Goal: Information Seeking & Learning: Check status

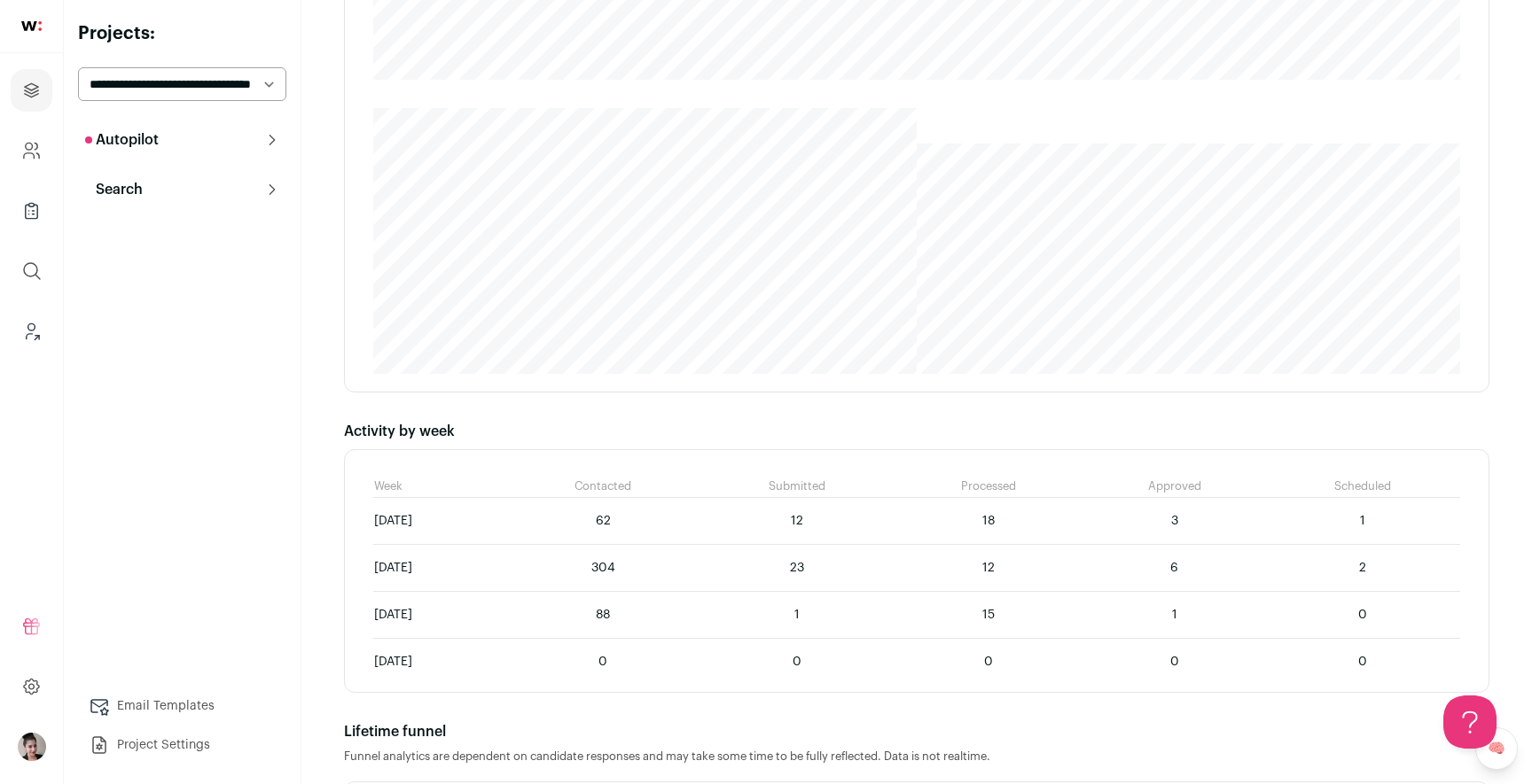
scroll to position [751, 0]
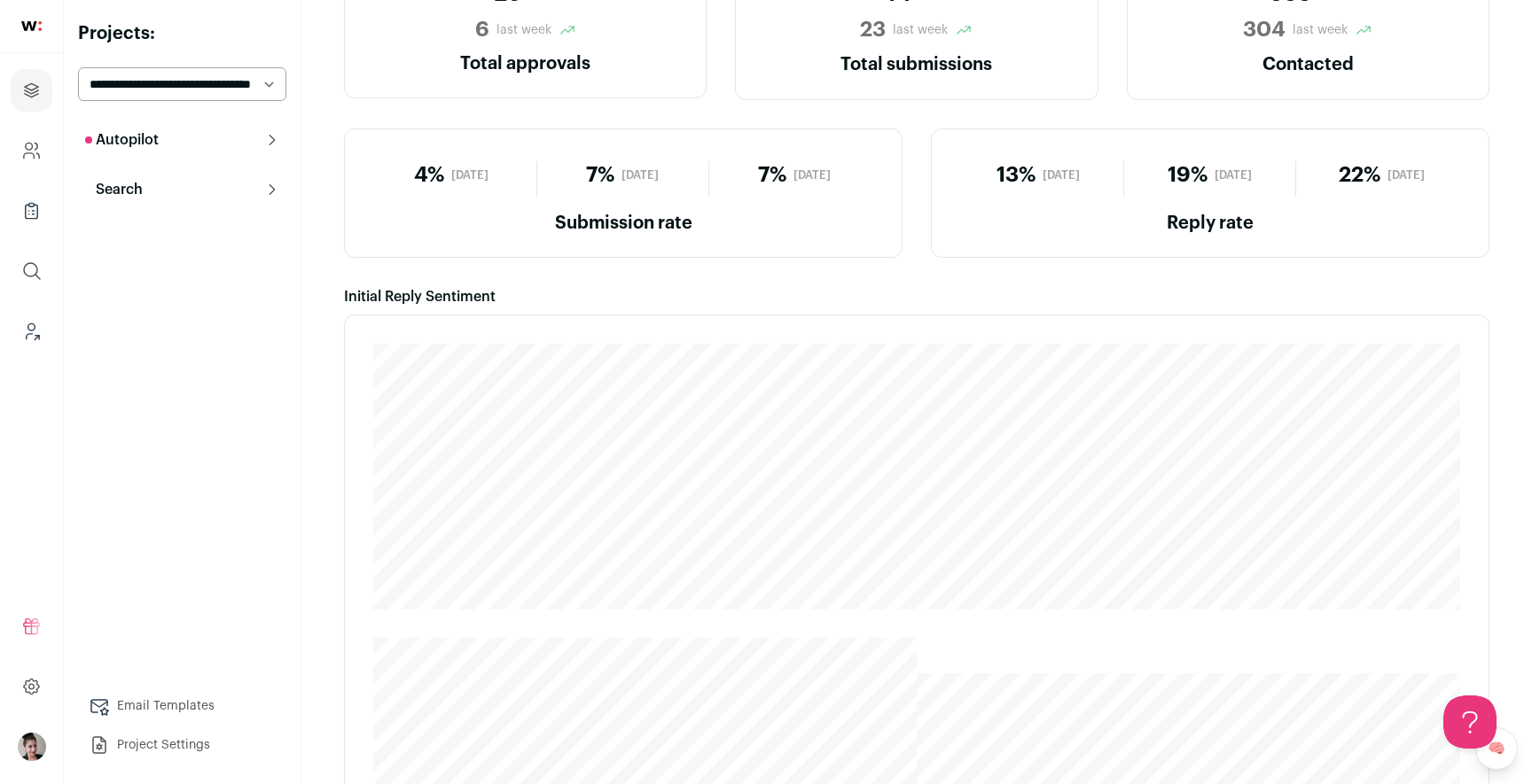
scroll to position [16, 0]
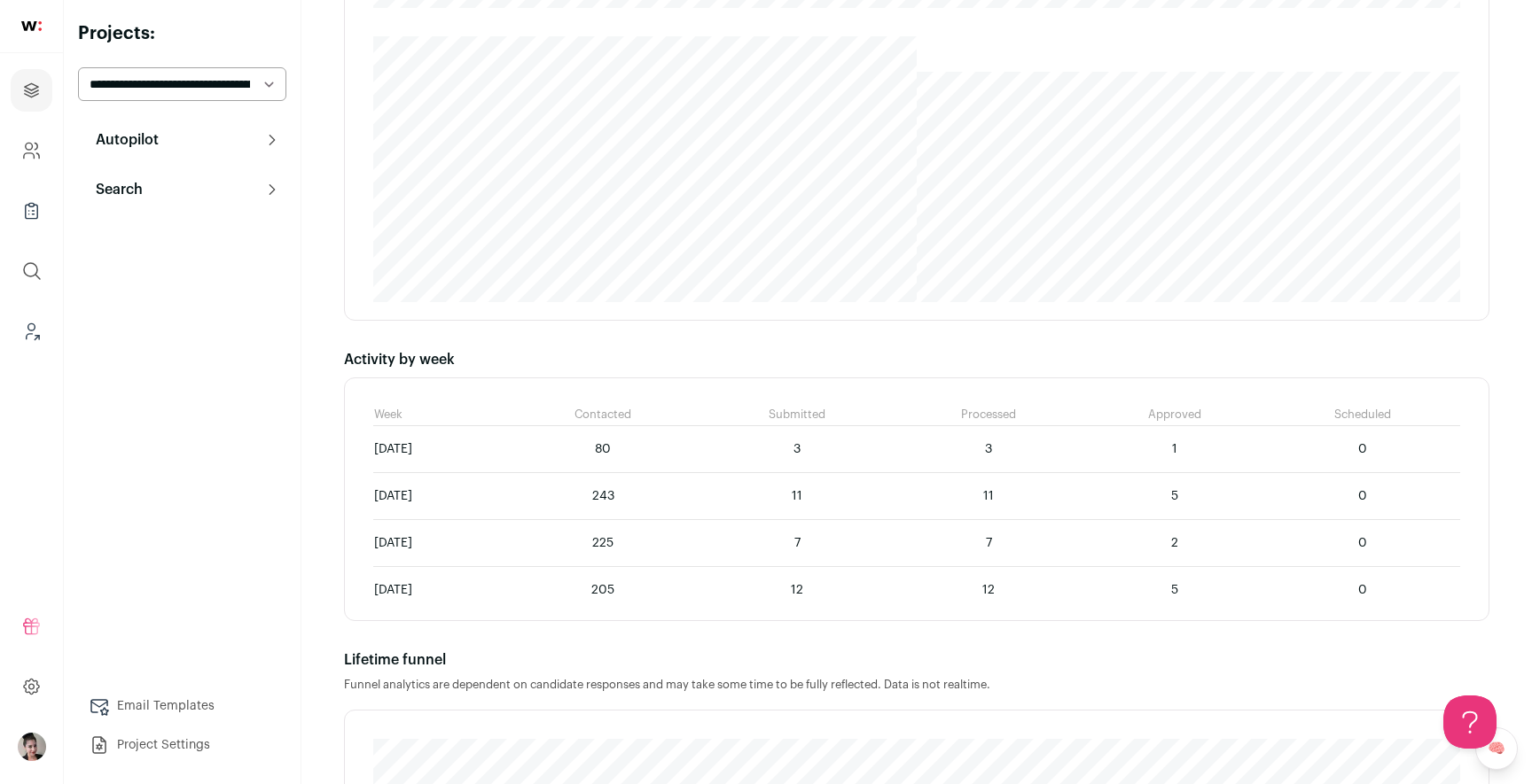
scroll to position [843, 0]
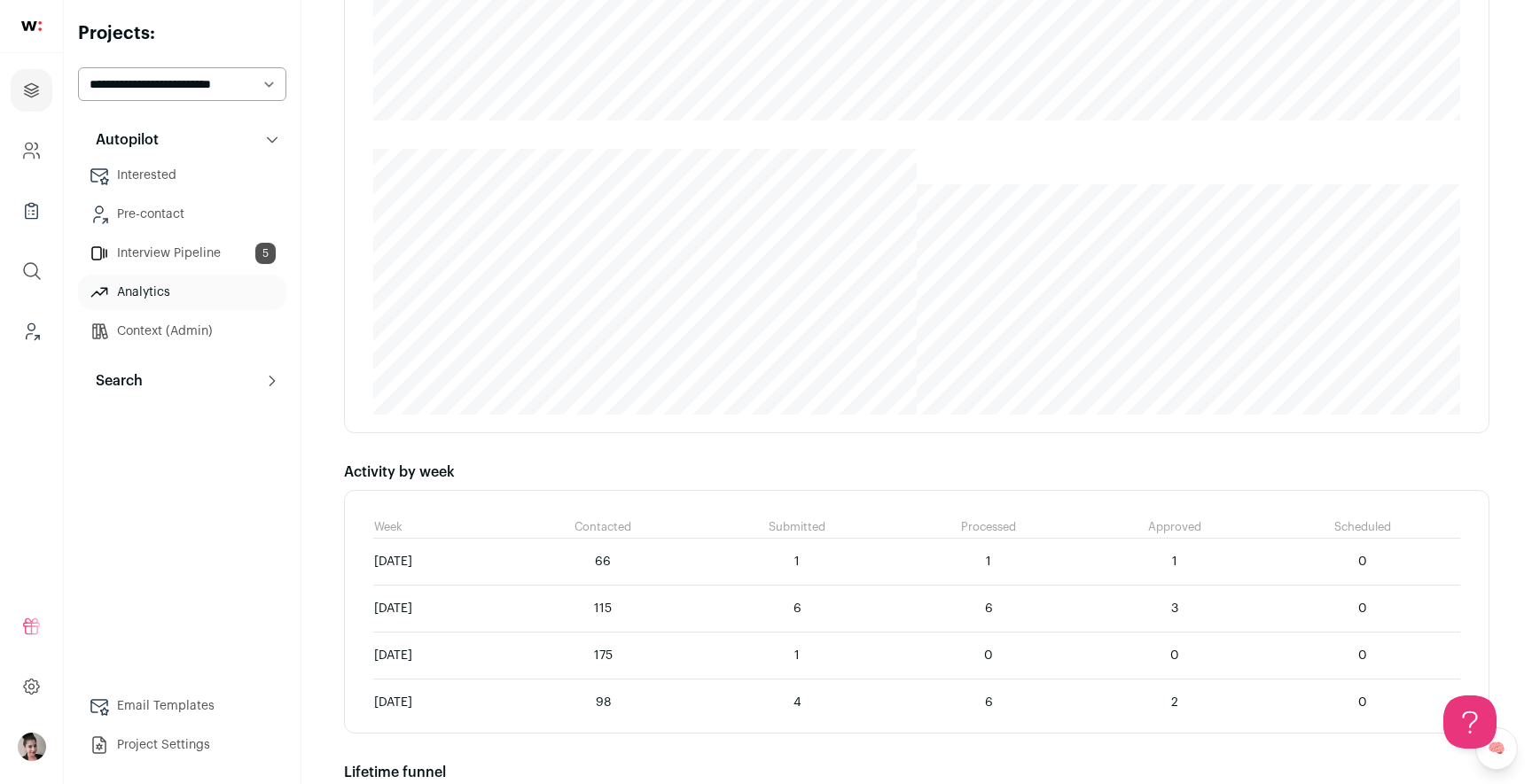
scroll to position [821, 0]
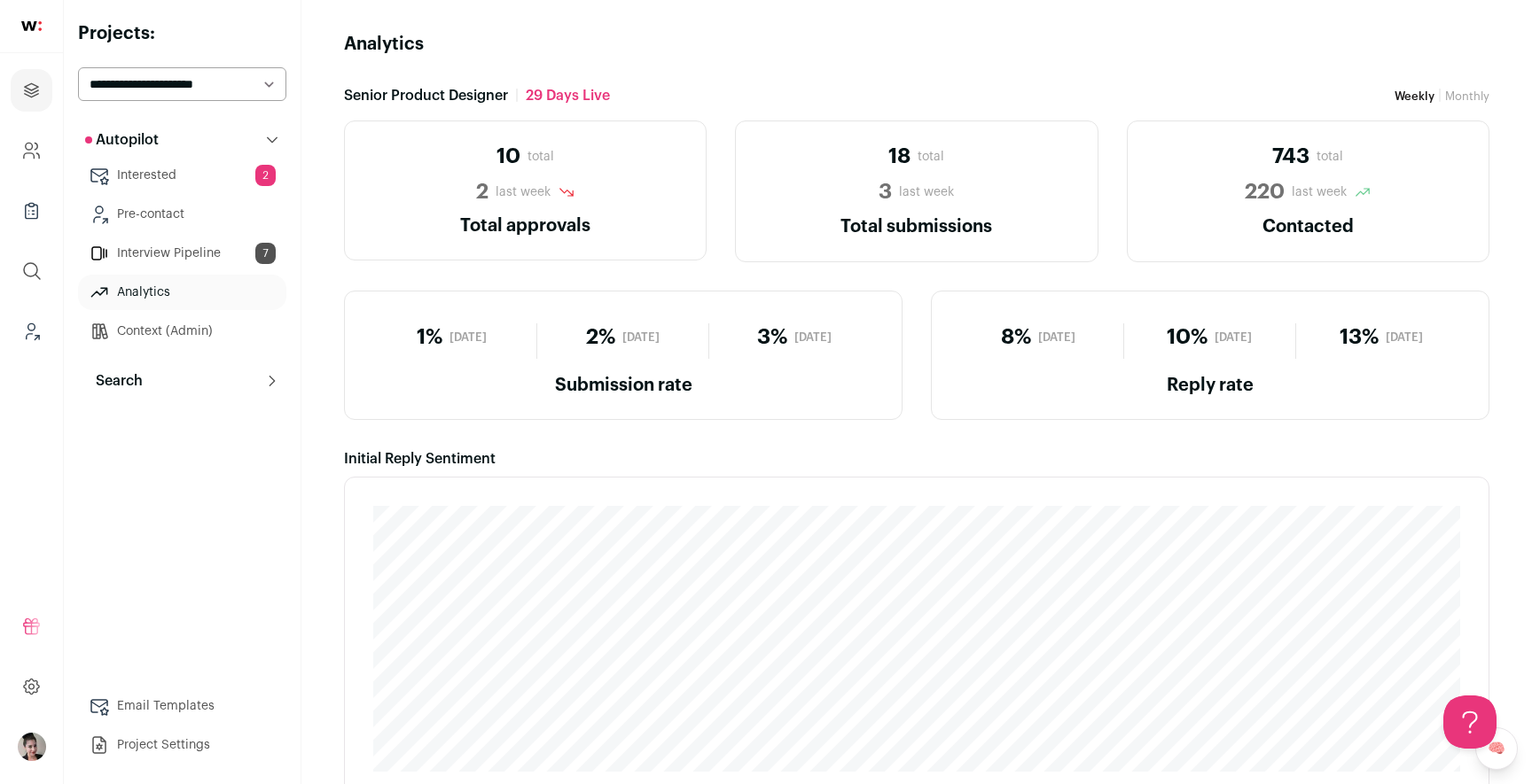
click at [1470, 101] on link "Monthly" at bounding box center [1467, 97] width 44 height 12
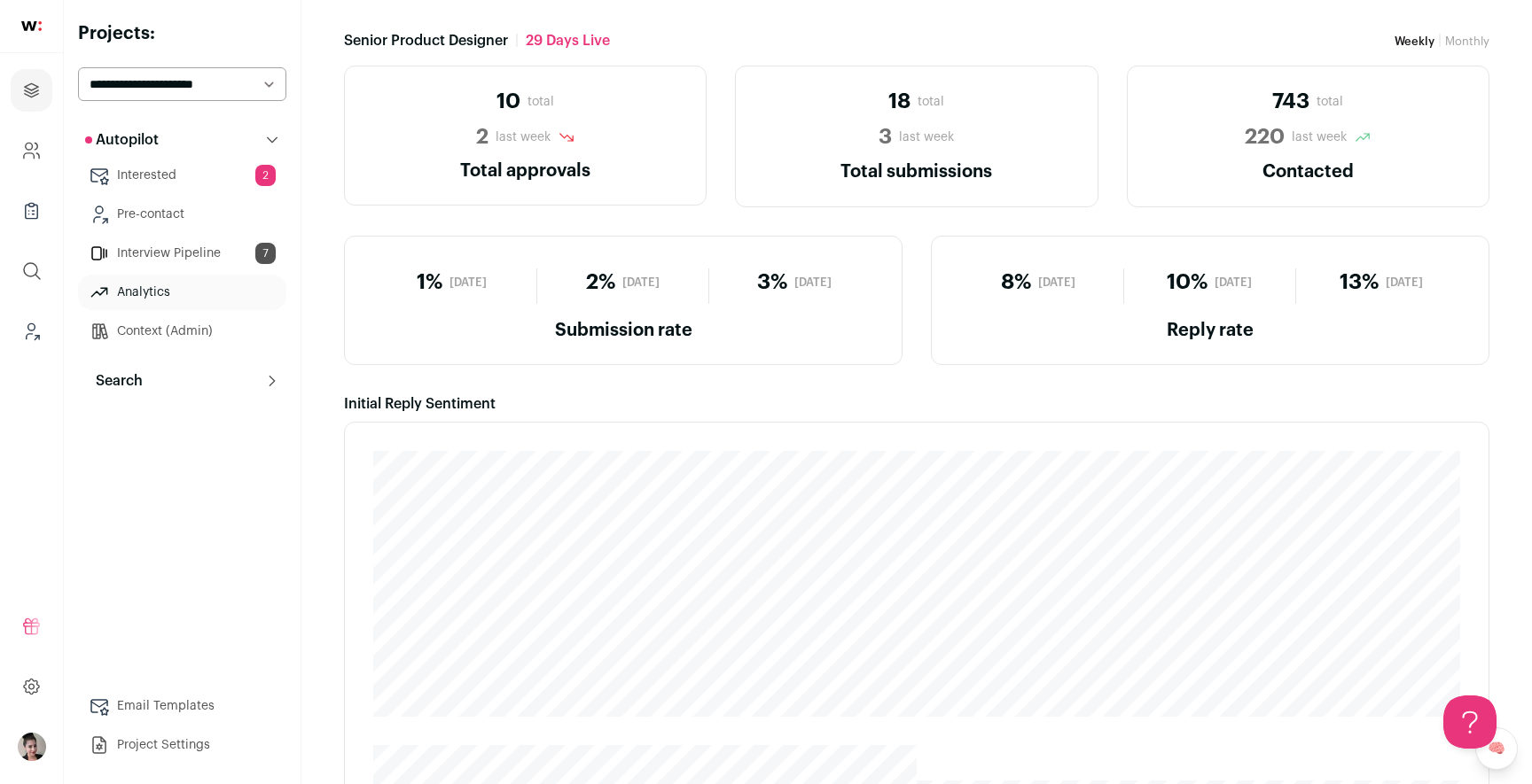
scroll to position [51, 0]
